Goal: Navigation & Orientation: Find specific page/section

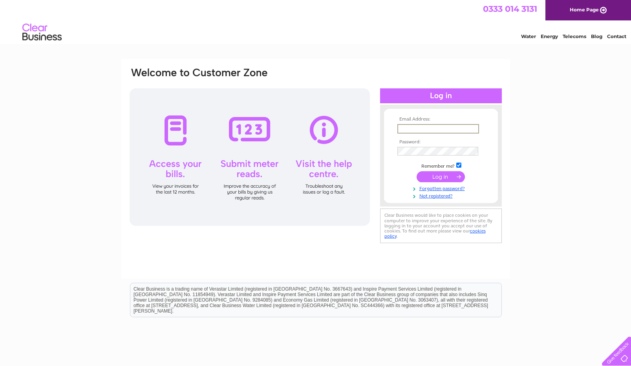
click at [417, 126] on input "text" at bounding box center [438, 128] width 82 height 9
type input "sugantheyleicester@gmail.com"
click at [416, 171] on input "submit" at bounding box center [440, 176] width 48 height 11
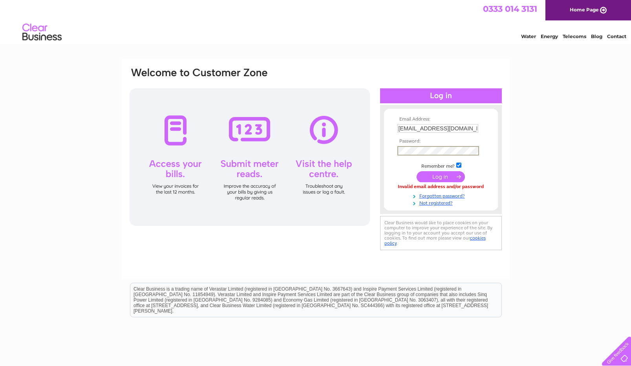
click at [416, 171] on input "submit" at bounding box center [440, 176] width 48 height 11
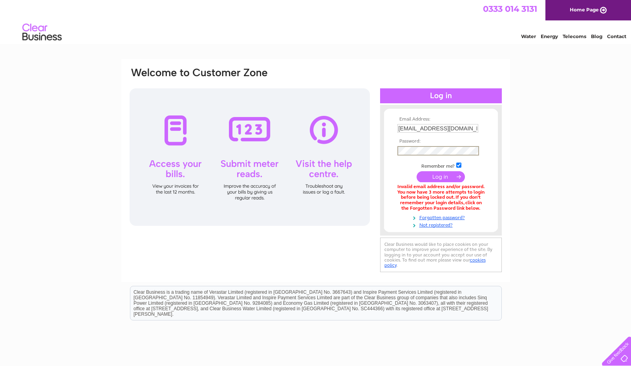
click at [437, 175] on input "submit" at bounding box center [440, 176] width 48 height 11
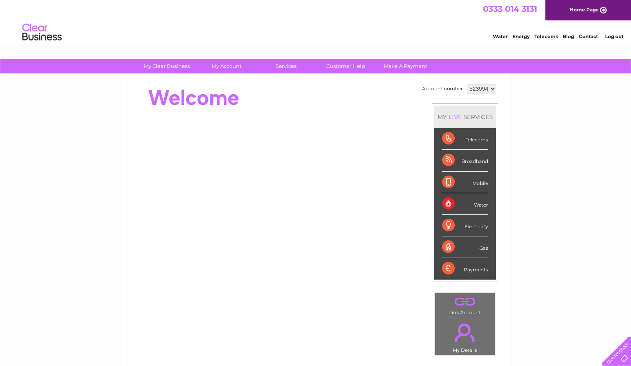
click at [594, 38] on link "Contact" at bounding box center [588, 36] width 19 height 6
